Goal: Task Accomplishment & Management: Manage account settings

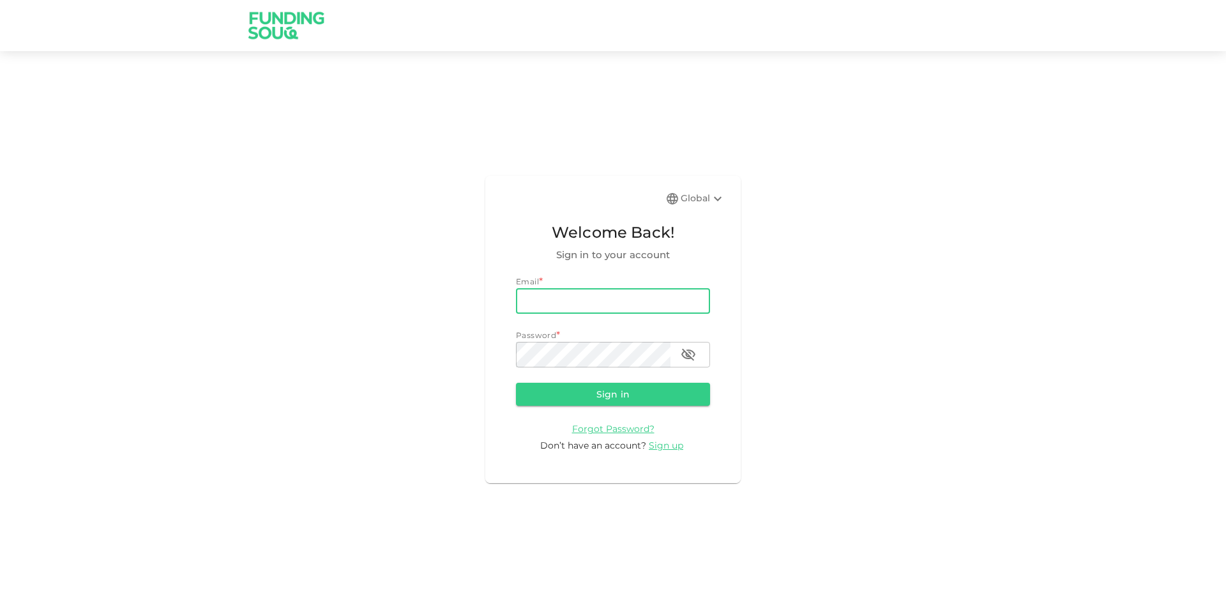
click at [534, 299] on input "email" at bounding box center [613, 301] width 194 height 26
type input "[PERSON_NAME][EMAIL_ADDRESS][PERSON_NAME][DOMAIN_NAME]"
click at [516, 383] on button "Sign in" at bounding box center [613, 394] width 194 height 23
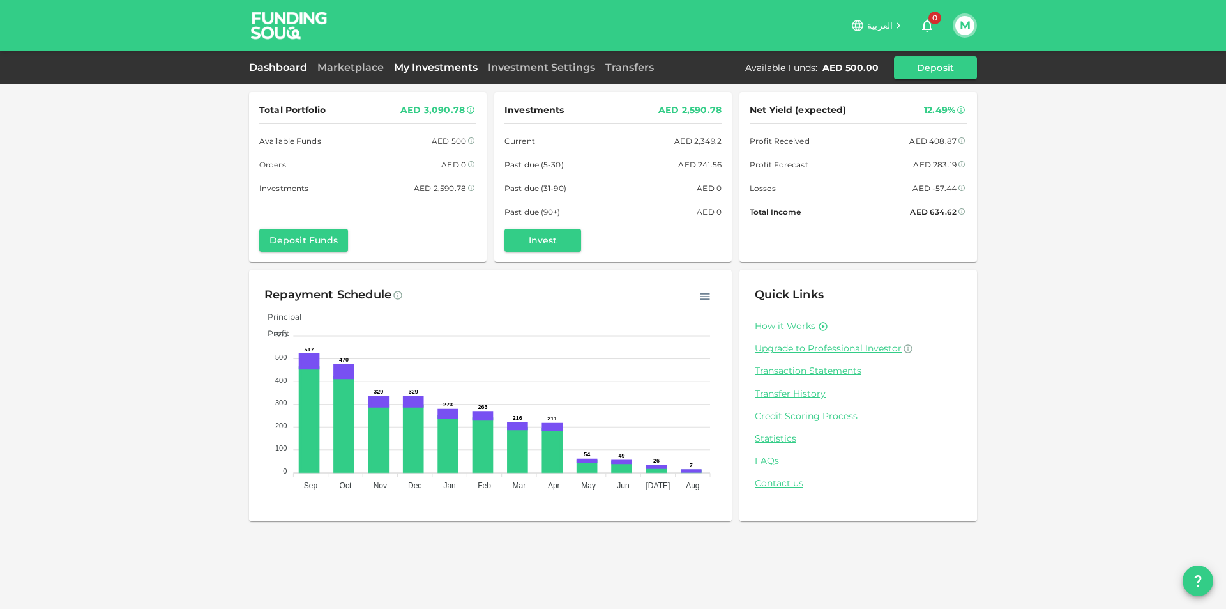
click at [474, 66] on link "My Investments" at bounding box center [436, 67] width 94 height 12
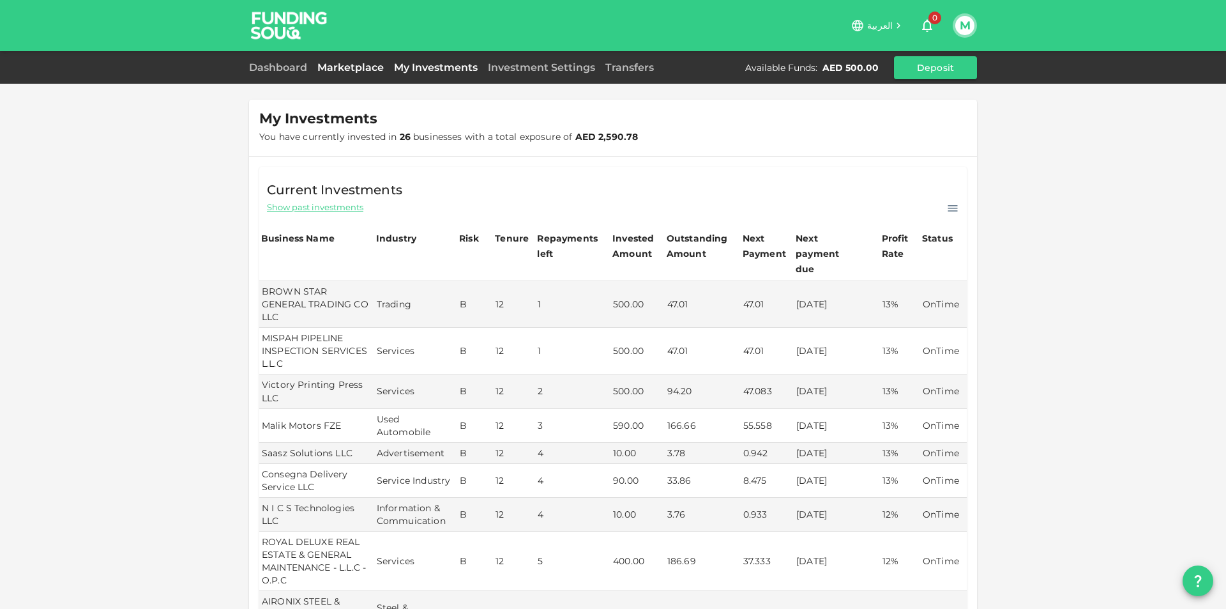
click at [354, 65] on link "Marketplace" at bounding box center [350, 67] width 77 height 12
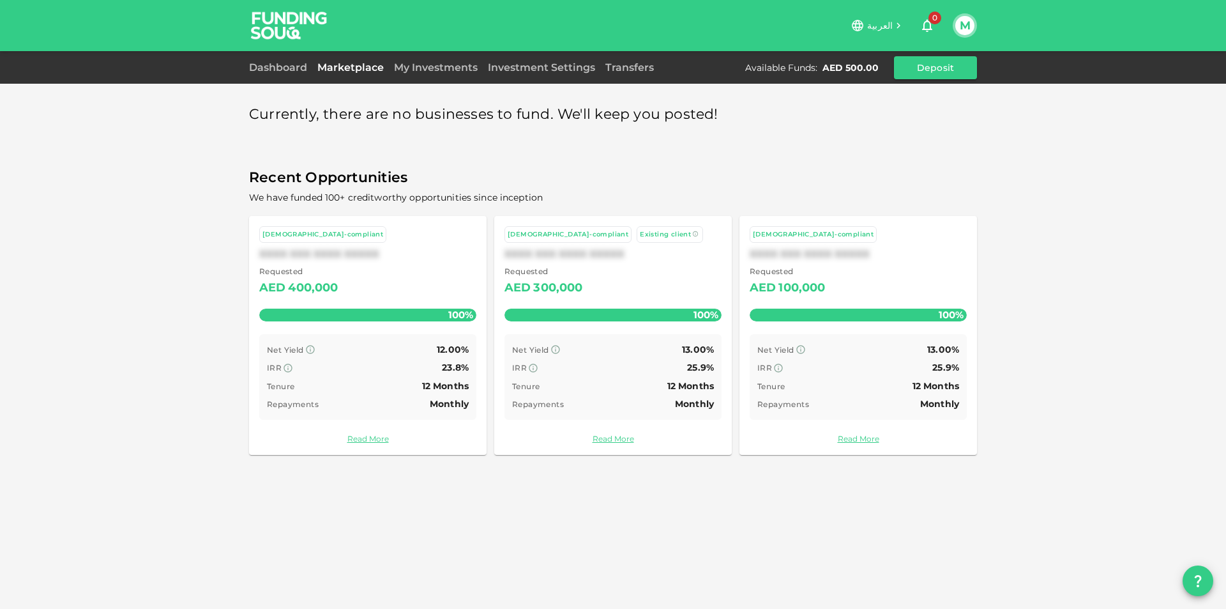
click at [963, 29] on button "M" at bounding box center [965, 25] width 19 height 19
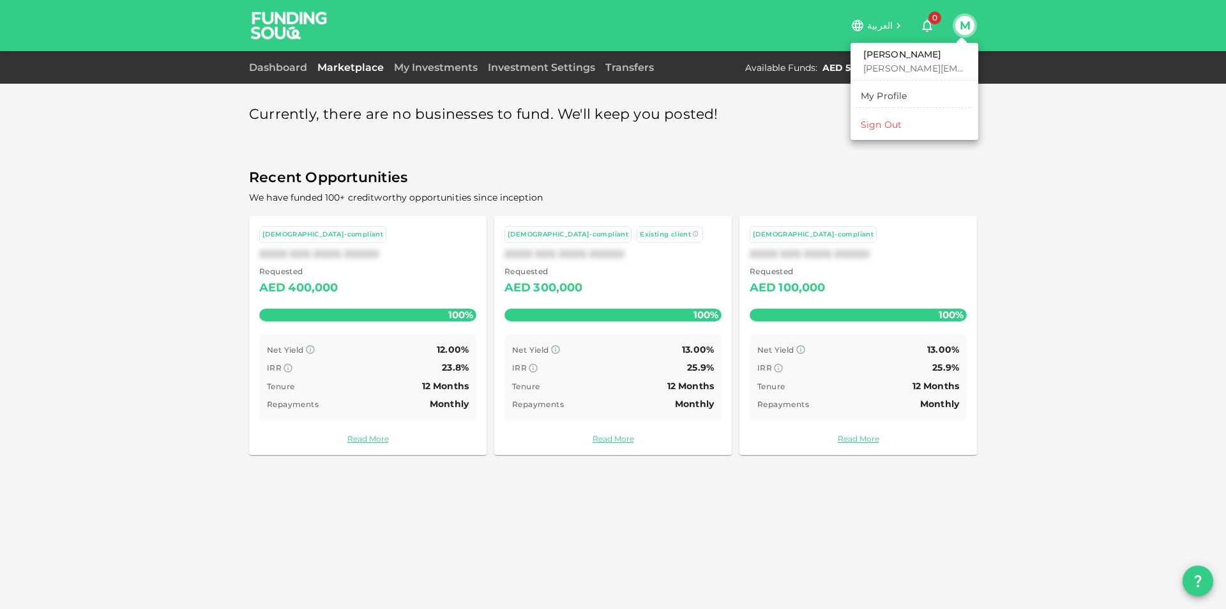
click at [906, 131] on li "Sign Out" at bounding box center [915, 124] width 118 height 20
